Goal: Task Accomplishment & Management: Manage account settings

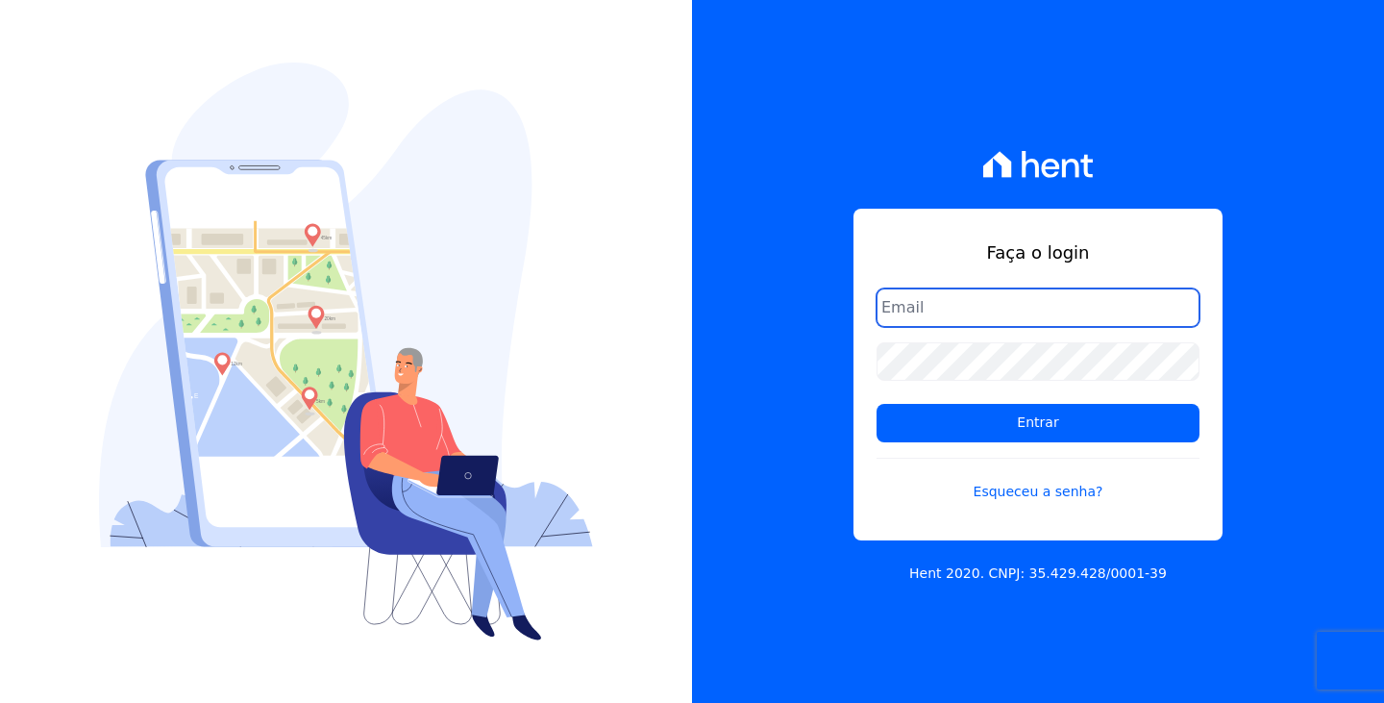
click at [944, 308] on input "email" at bounding box center [1038, 307] width 323 height 38
click at [915, 310] on input "email" at bounding box center [1038, 307] width 323 height 38
type input "[EMAIL_ADDRESS][DOMAIN_NAME]"
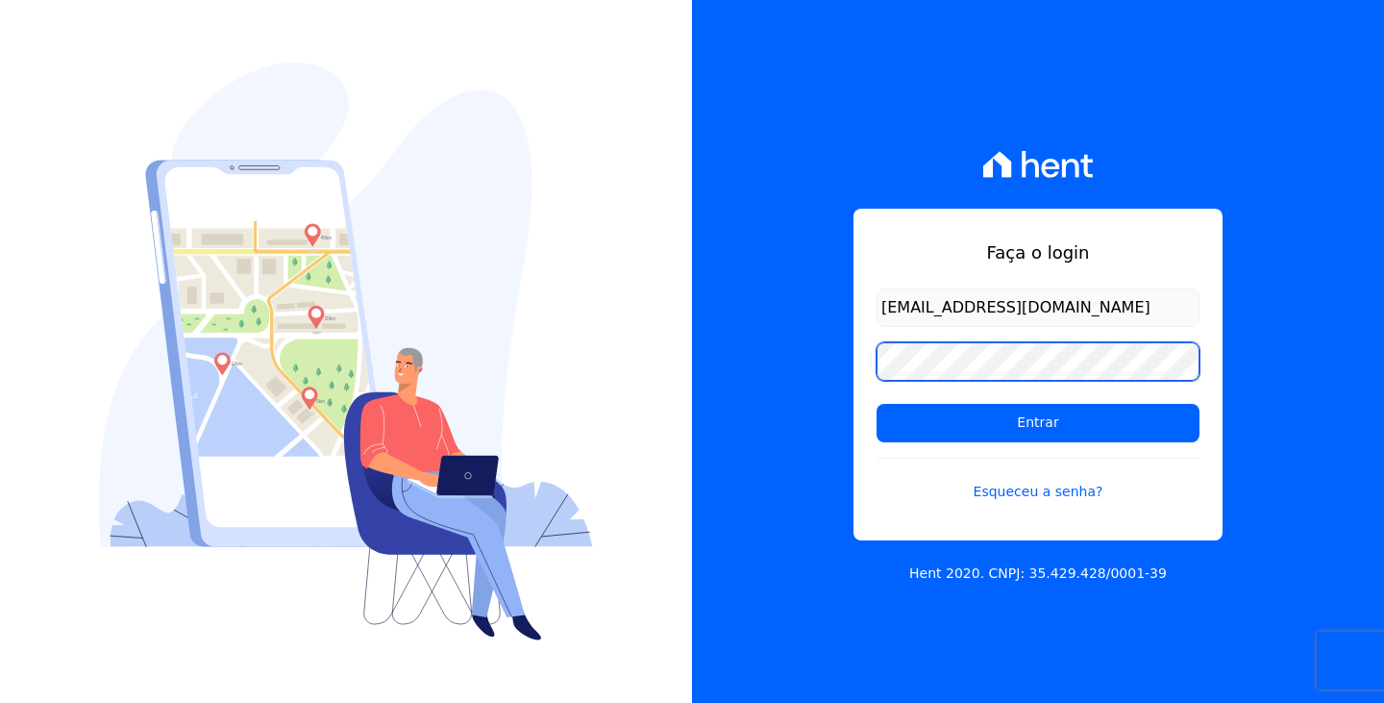
scroll to position [0, 0]
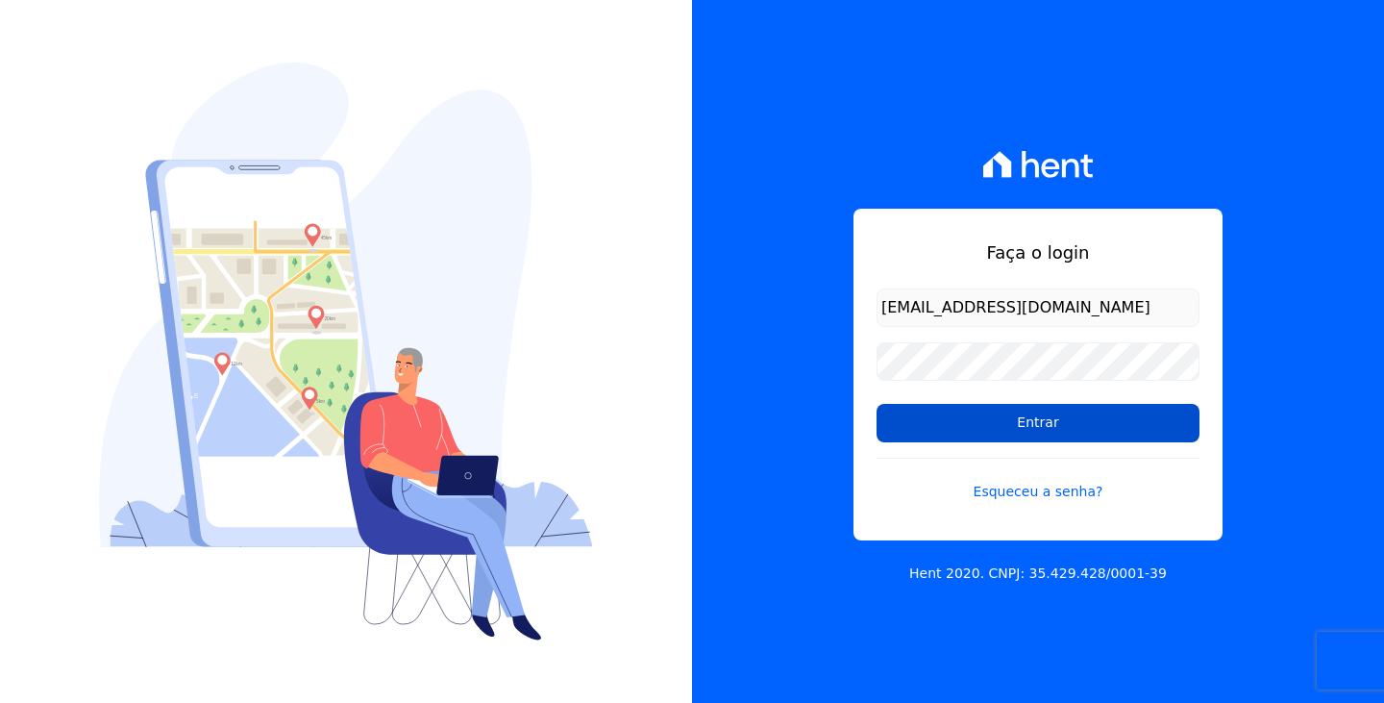
click at [982, 438] on input "Entrar" at bounding box center [1038, 423] width 323 height 38
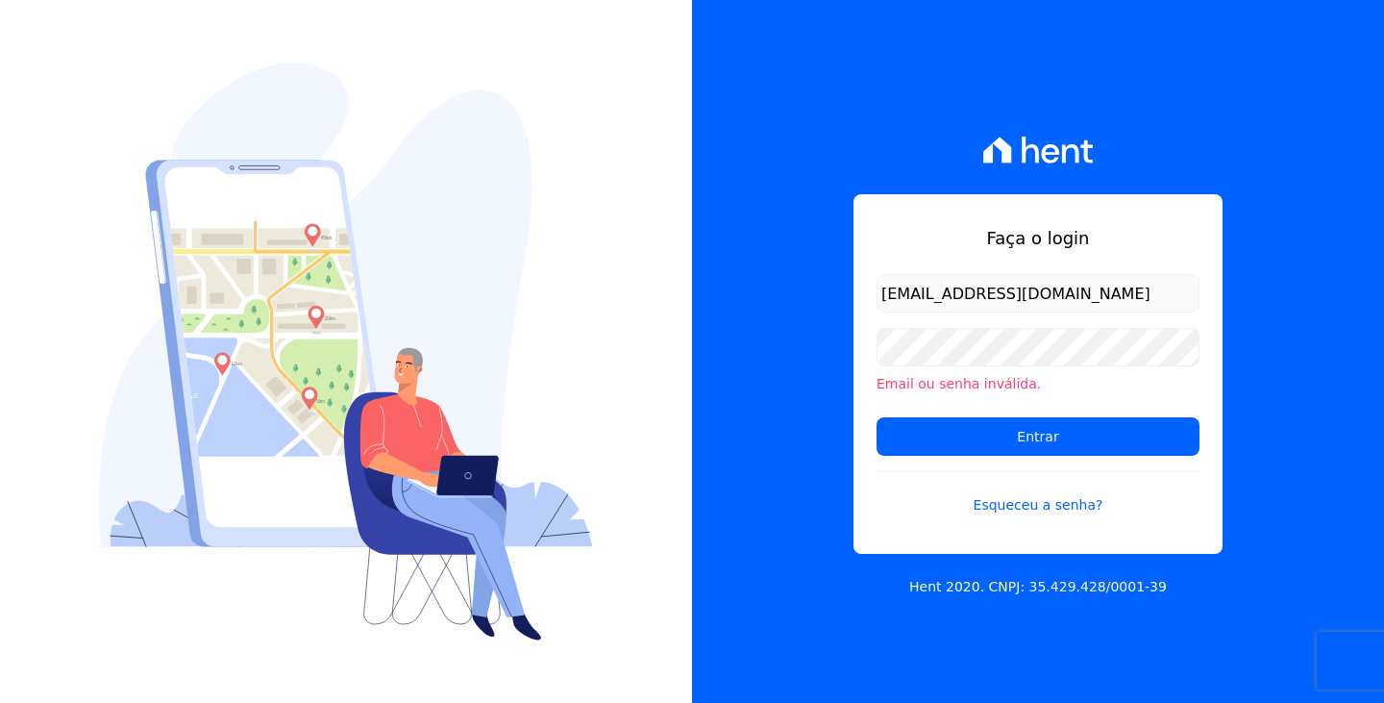
click at [1002, 368] on div "Email ou senha inválida." at bounding box center [1038, 361] width 323 height 66
click at [877, 417] on input "Entrar" at bounding box center [1038, 436] width 323 height 38
click at [977, 296] on input "[EMAIL_ADDRESS][DOMAIN_NAME]" at bounding box center [1038, 293] width 323 height 38
click at [976, 296] on input "[EMAIL_ADDRESS][DOMAIN_NAME]" at bounding box center [1038, 293] width 323 height 38
type input "financeiro@genenesisempreendimentos.com.br"
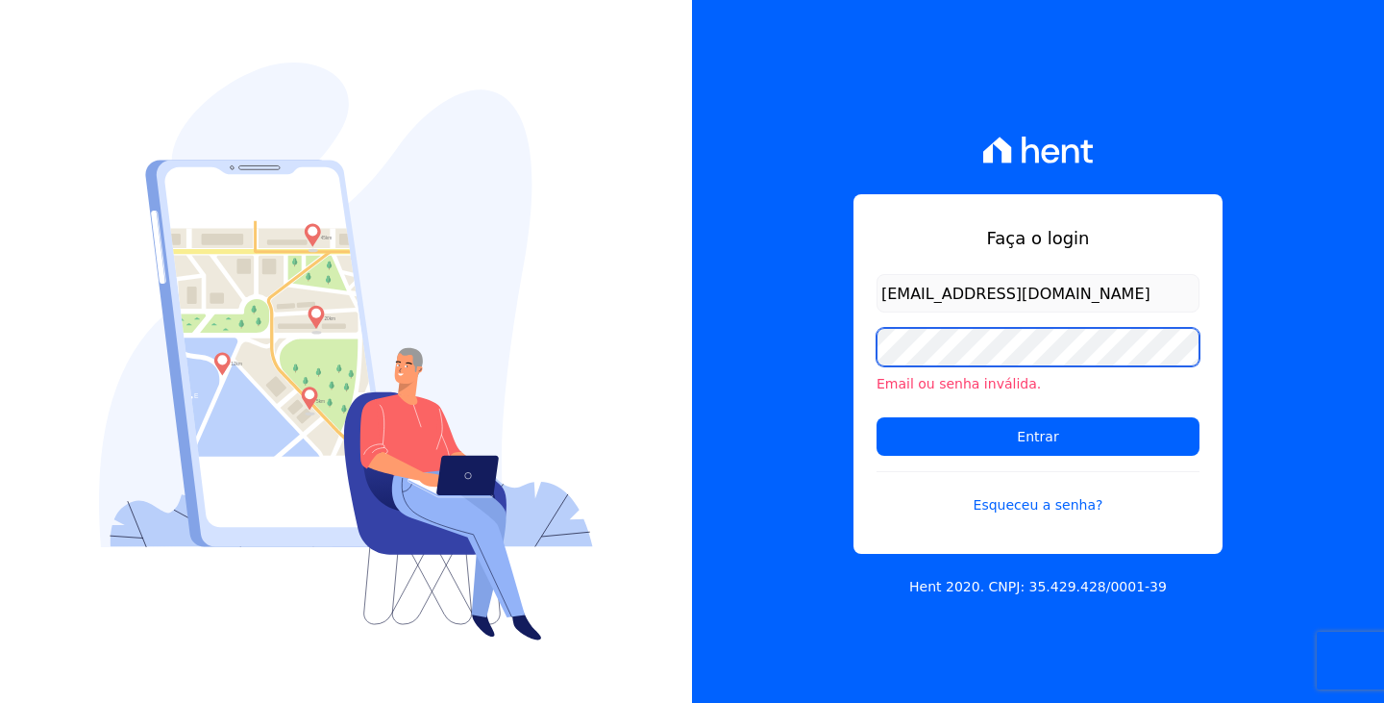
click at [877, 417] on input "Entrar" at bounding box center [1038, 436] width 323 height 38
drag, startPoint x: 1031, startPoint y: 308, endPoint x: 1207, endPoint y: 300, distance: 176.0
click at [1207, 300] on div "Faça o login financeiro@genenesisempreendimentos.com.br Email ou senha inválida…" at bounding box center [1037, 373] width 369 height 359
click at [937, 289] on input "financeiro@genenesisempreendimentos.com.br" at bounding box center [1038, 293] width 323 height 38
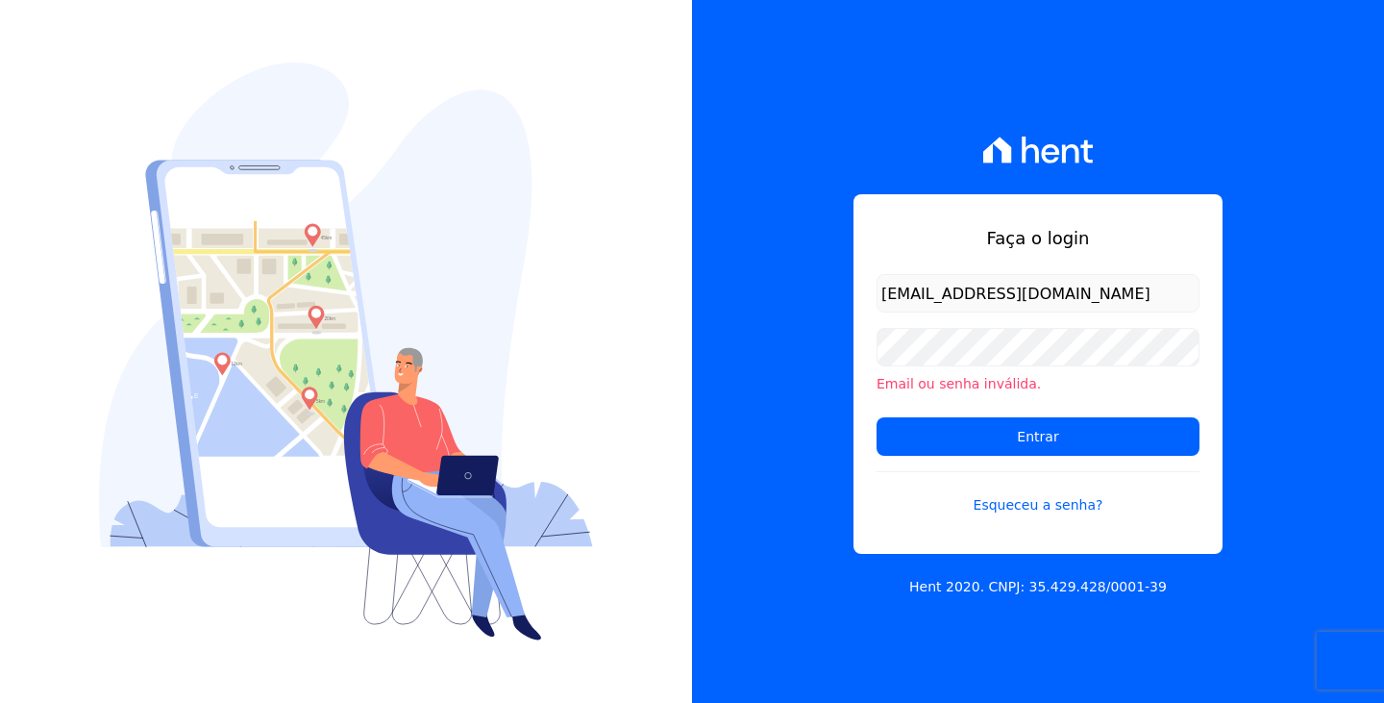
click at [937, 289] on input "financeiro@genenesisempreendimentos.com.br" at bounding box center [1038, 293] width 323 height 38
click at [939, 290] on input "financeiro@genenesisempreendimentos.com.br" at bounding box center [1038, 293] width 323 height 38
type input "financeiro@genesisempreendimentos.com.br"
click at [1031, 431] on input "Entrar" at bounding box center [1038, 436] width 323 height 38
